Goal: Task Accomplishment & Management: Complete application form

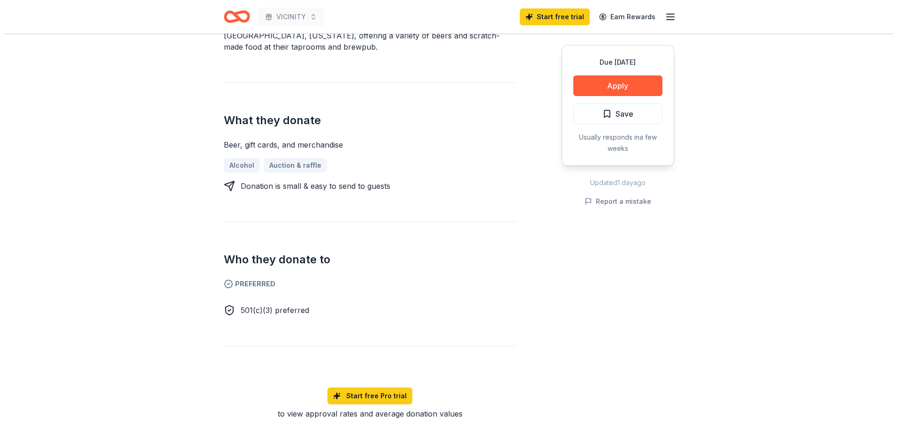
scroll to position [375, 0]
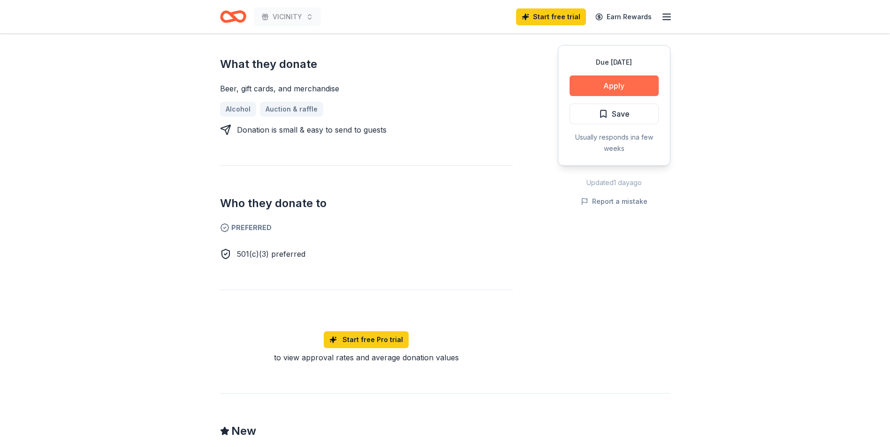
click at [593, 89] on button "Apply" at bounding box center [613, 85] width 89 height 21
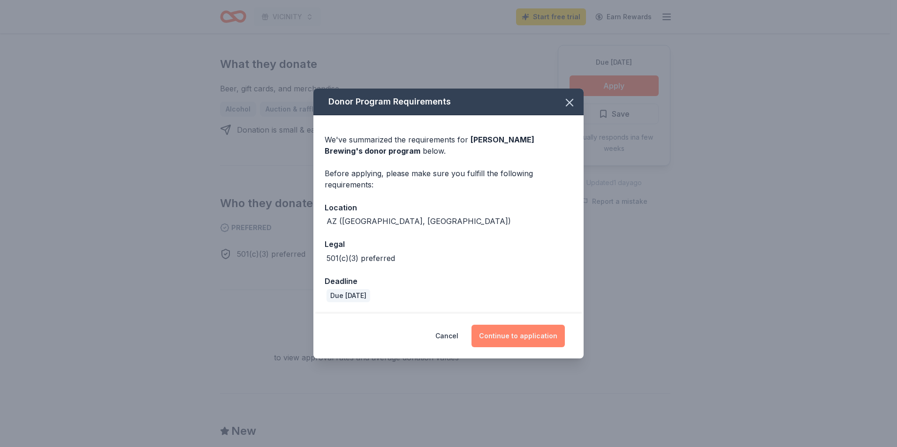
click at [517, 332] on button "Continue to application" at bounding box center [517, 336] width 93 height 23
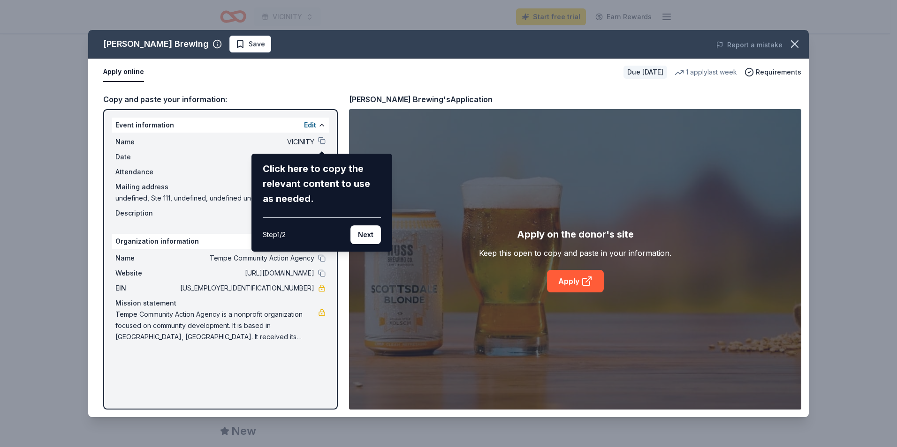
click at [367, 179] on div "Click here to copy the relevant content to use as needed." at bounding box center [322, 183] width 118 height 45
click at [561, 283] on div "Huss Brewing Save Report a mistake Apply online Due in 183 days 1 apply last we…" at bounding box center [448, 223] width 720 height 387
click at [372, 232] on button "Next" at bounding box center [365, 235] width 30 height 19
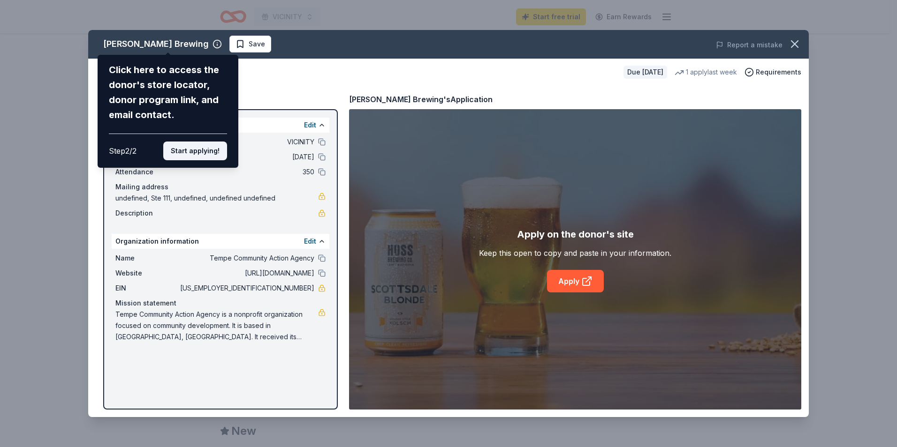
click at [221, 152] on button "Start applying!" at bounding box center [195, 151] width 64 height 19
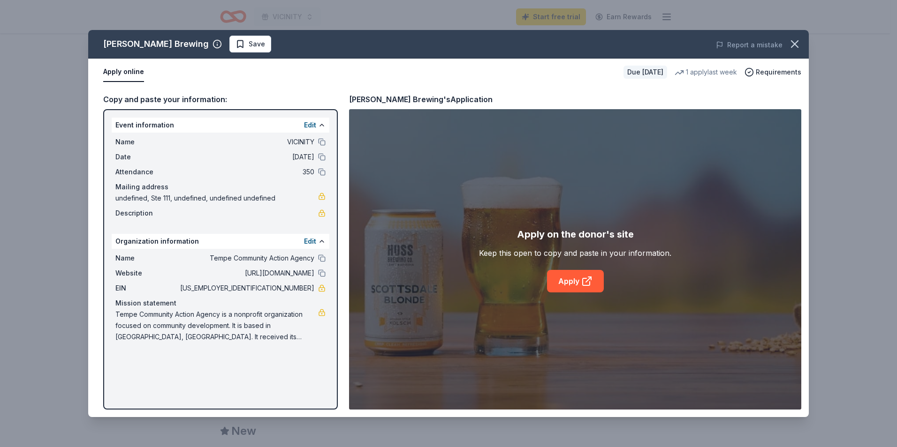
click at [577, 274] on div "Huss Brewing Save Report a mistake Apply online Due in 183 days 1 apply last we…" at bounding box center [448, 223] width 720 height 387
click at [564, 280] on link "Apply" at bounding box center [575, 281] width 57 height 23
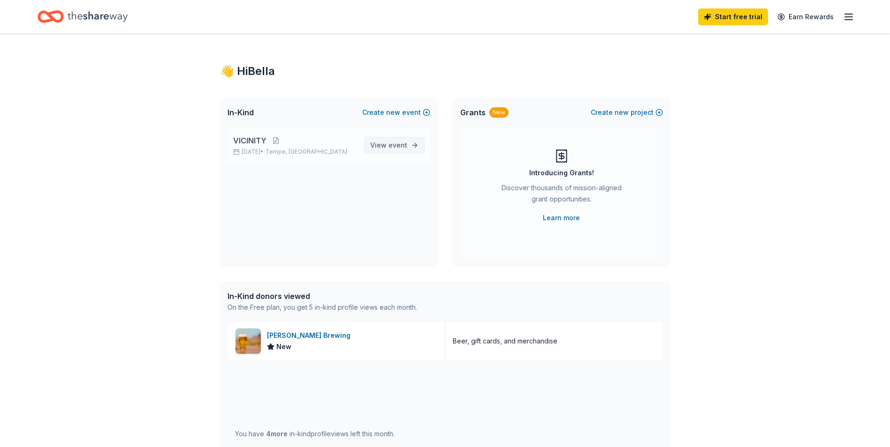
click at [392, 152] on link "View event" at bounding box center [394, 145] width 60 height 17
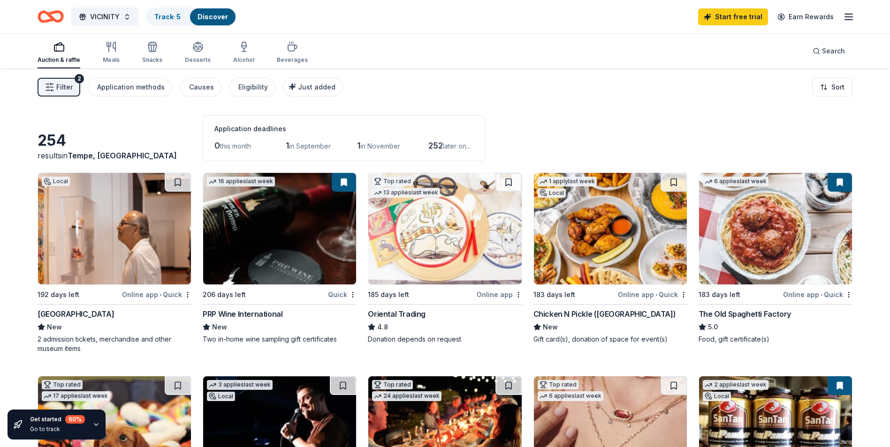
click at [745, 208] on img at bounding box center [775, 229] width 153 height 112
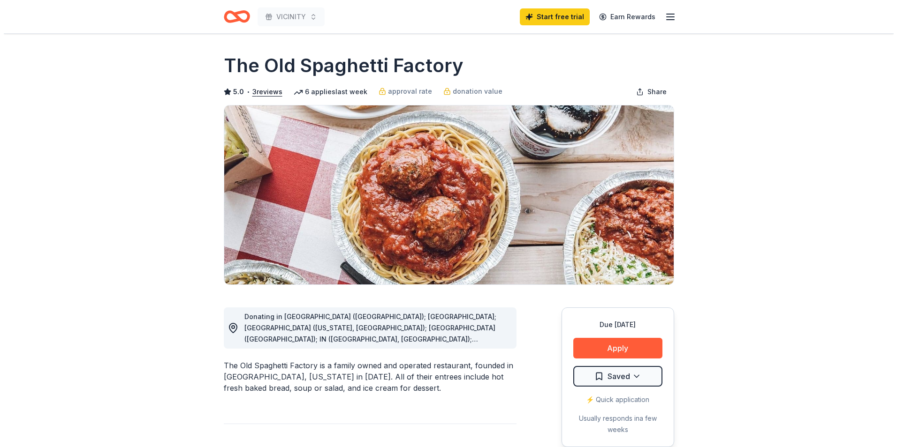
scroll to position [47, 0]
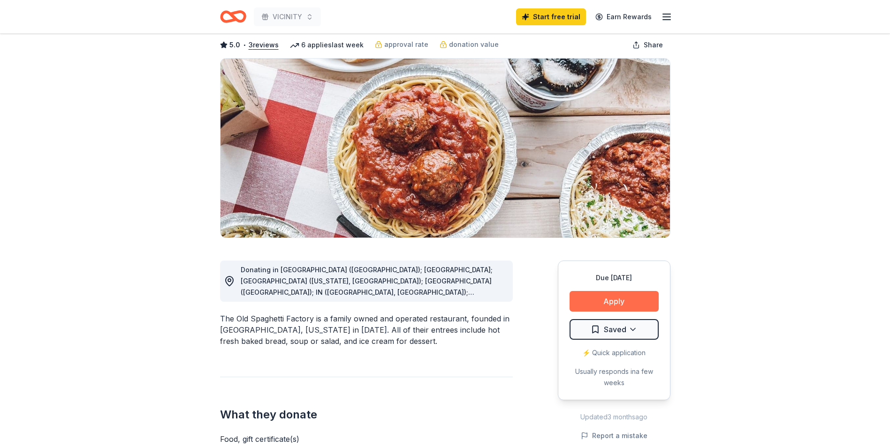
click at [615, 309] on button "Apply" at bounding box center [613, 301] width 89 height 21
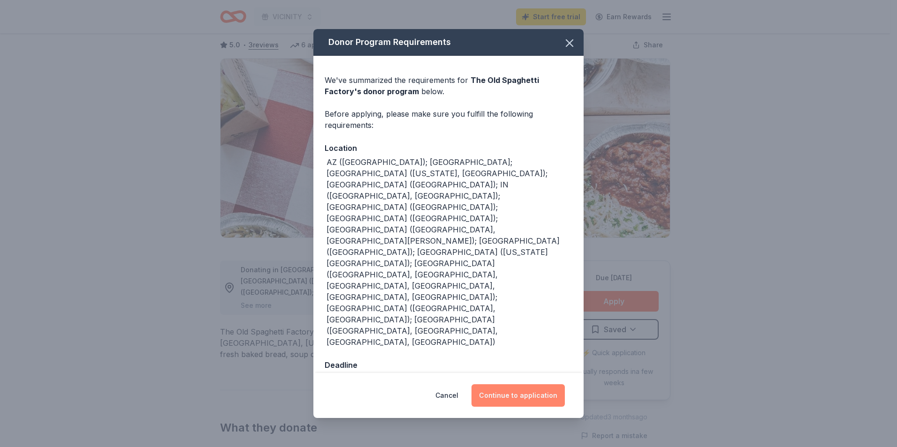
click at [532, 385] on button "Continue to application" at bounding box center [517, 396] width 93 height 23
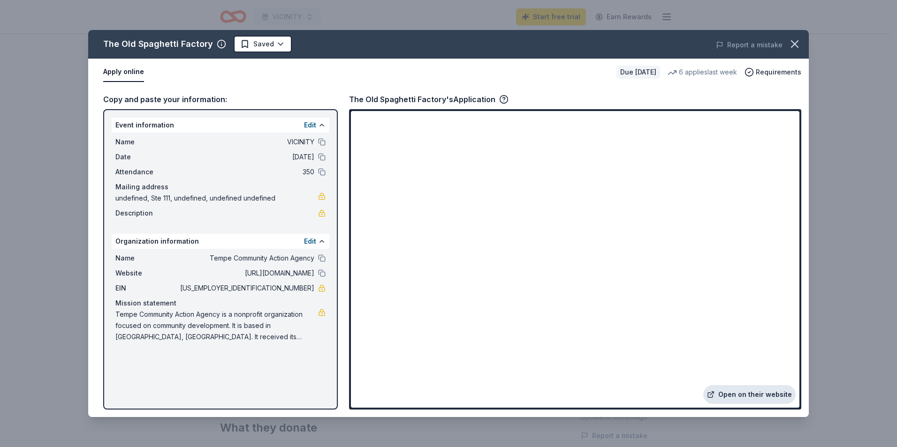
click at [737, 388] on link "Open on their website" at bounding box center [749, 394] width 92 height 19
